Goal: Find contact information: Find contact information

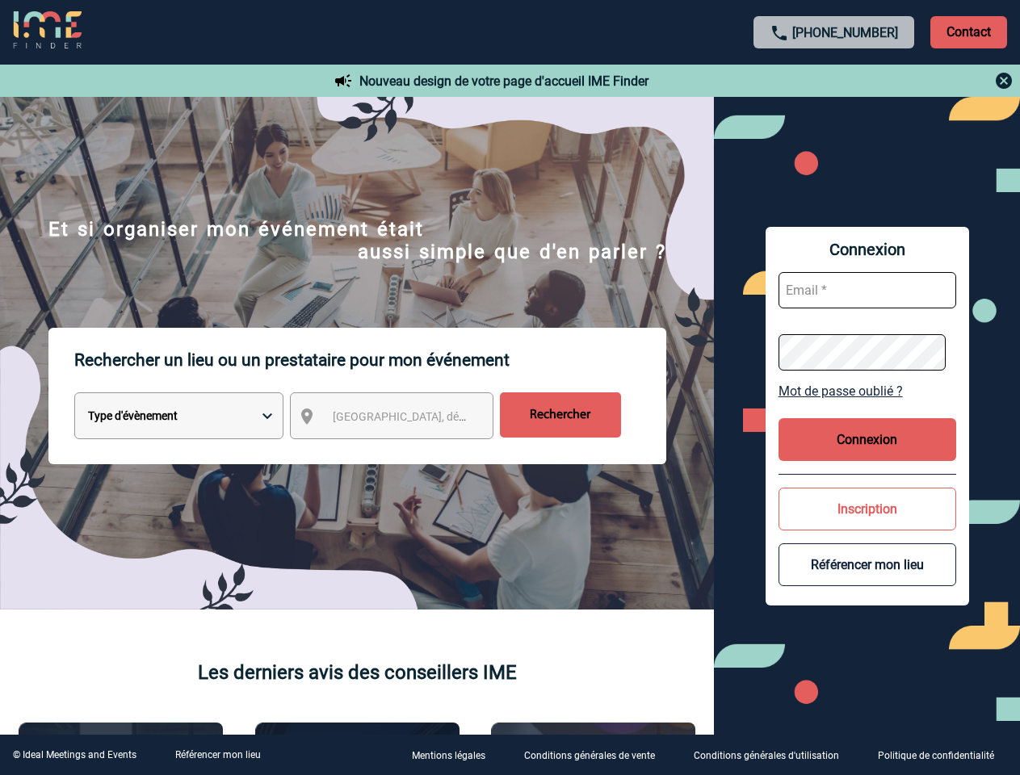
click at [510, 388] on p "Rechercher un lieu ou un prestataire pour mon événement" at bounding box center [370, 360] width 592 height 65
click at [968, 31] on p "Contact" at bounding box center [968, 32] width 77 height 32
click at [834, 81] on div at bounding box center [834, 80] width 359 height 19
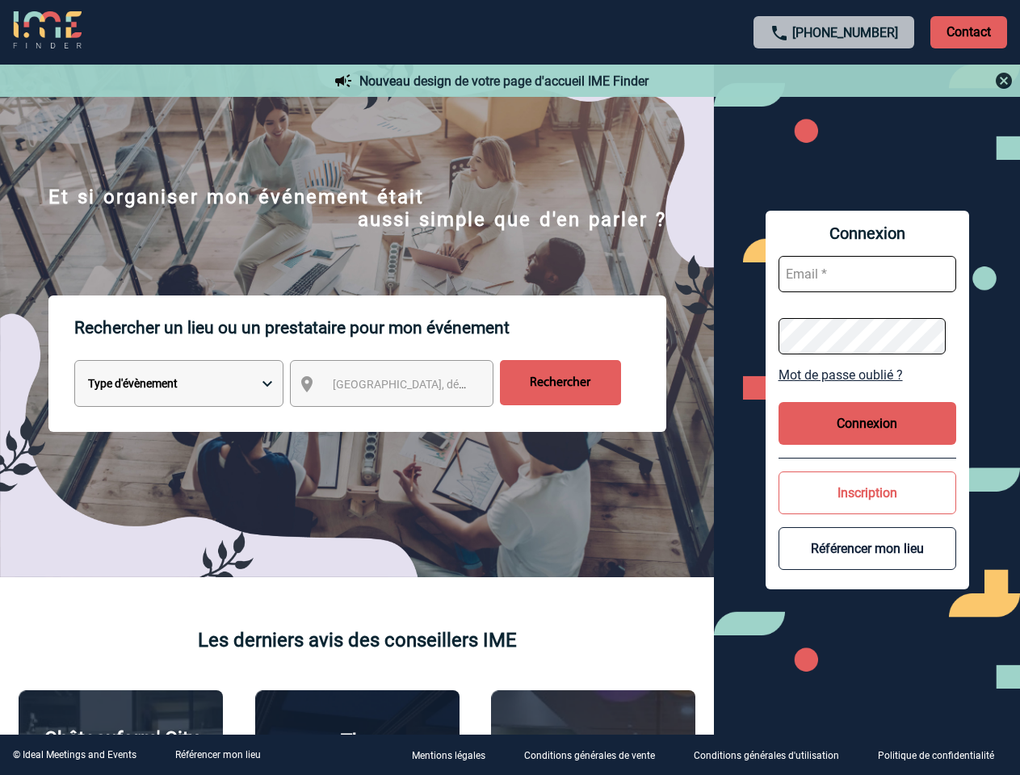
click at [406, 419] on div at bounding box center [411, 312] width 823 height 625
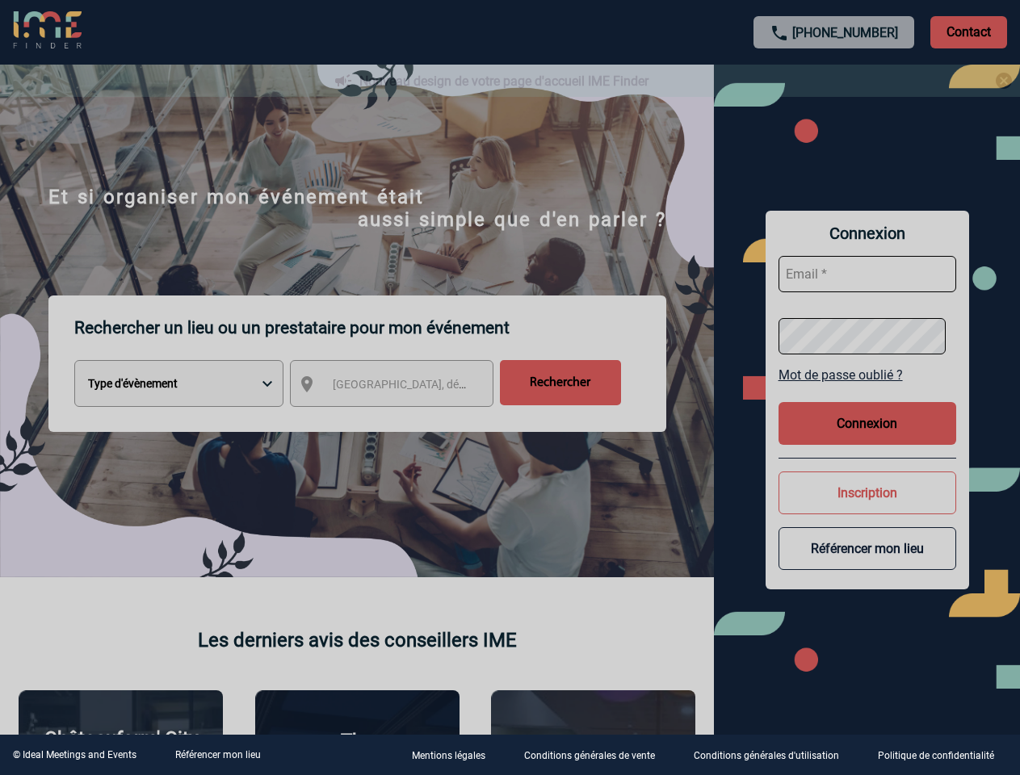
click at [867, 391] on div at bounding box center [510, 387] width 1020 height 775
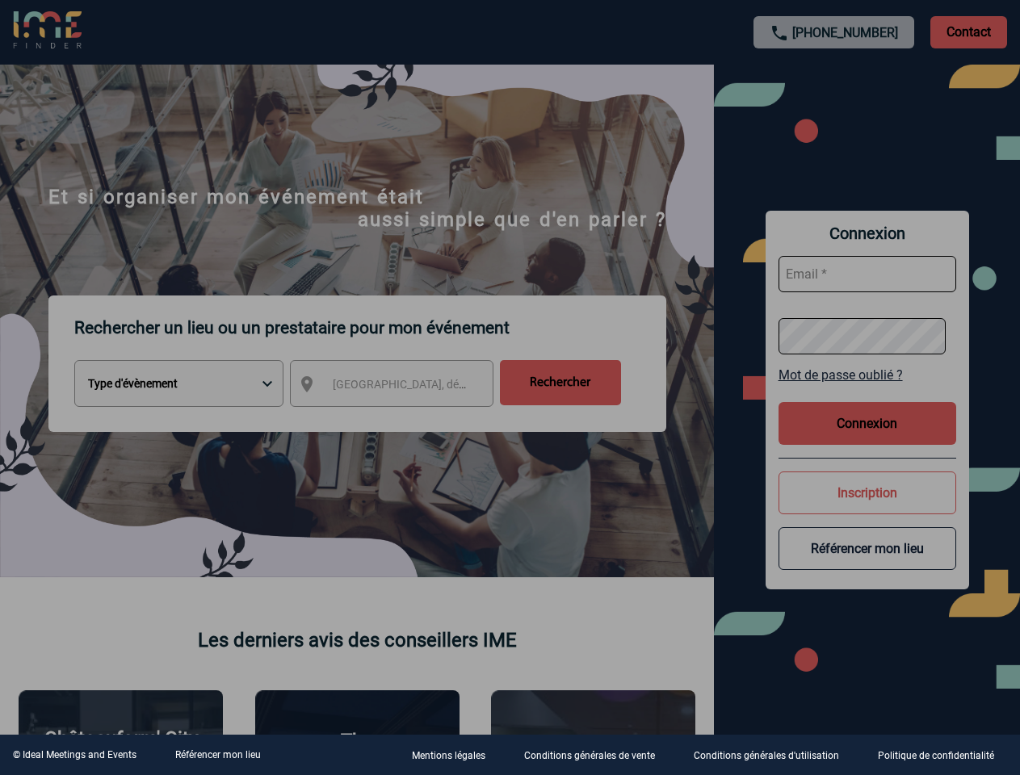
click at [867, 439] on div at bounding box center [510, 387] width 1020 height 775
click at [867, 509] on div at bounding box center [510, 387] width 1020 height 775
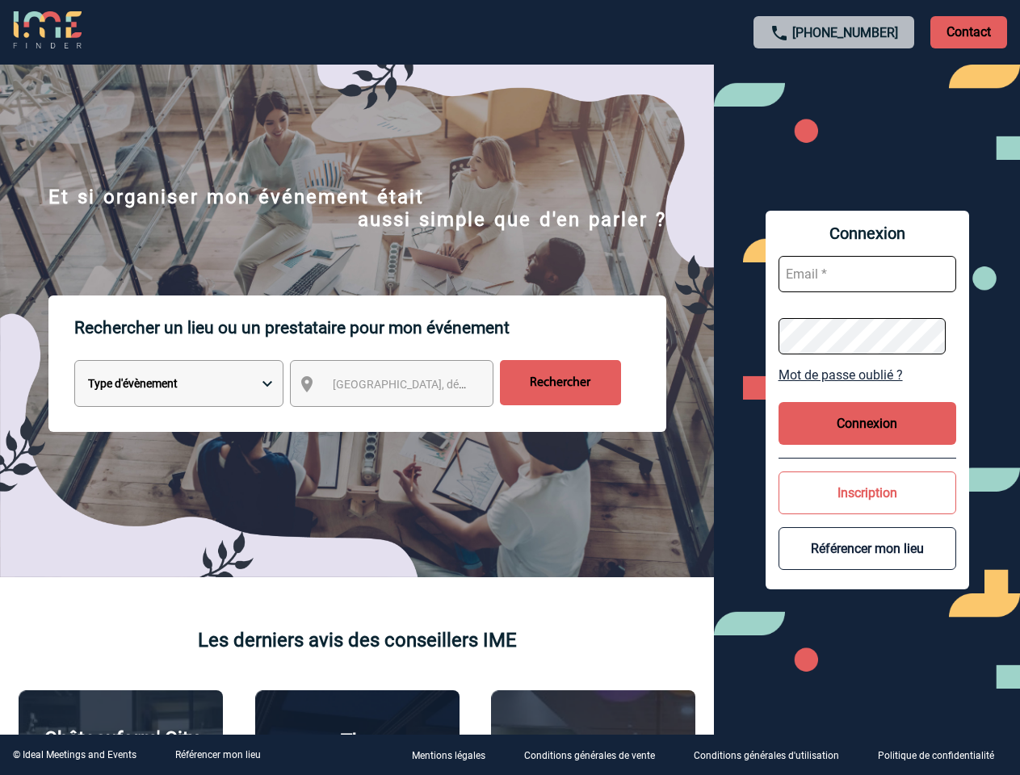
click at [867, 565] on button "Référencer mon lieu" at bounding box center [868, 548] width 178 height 43
click at [217, 755] on link "Référencer mon lieu" at bounding box center [218, 755] width 86 height 11
